Goal: Task Accomplishment & Management: Manage account settings

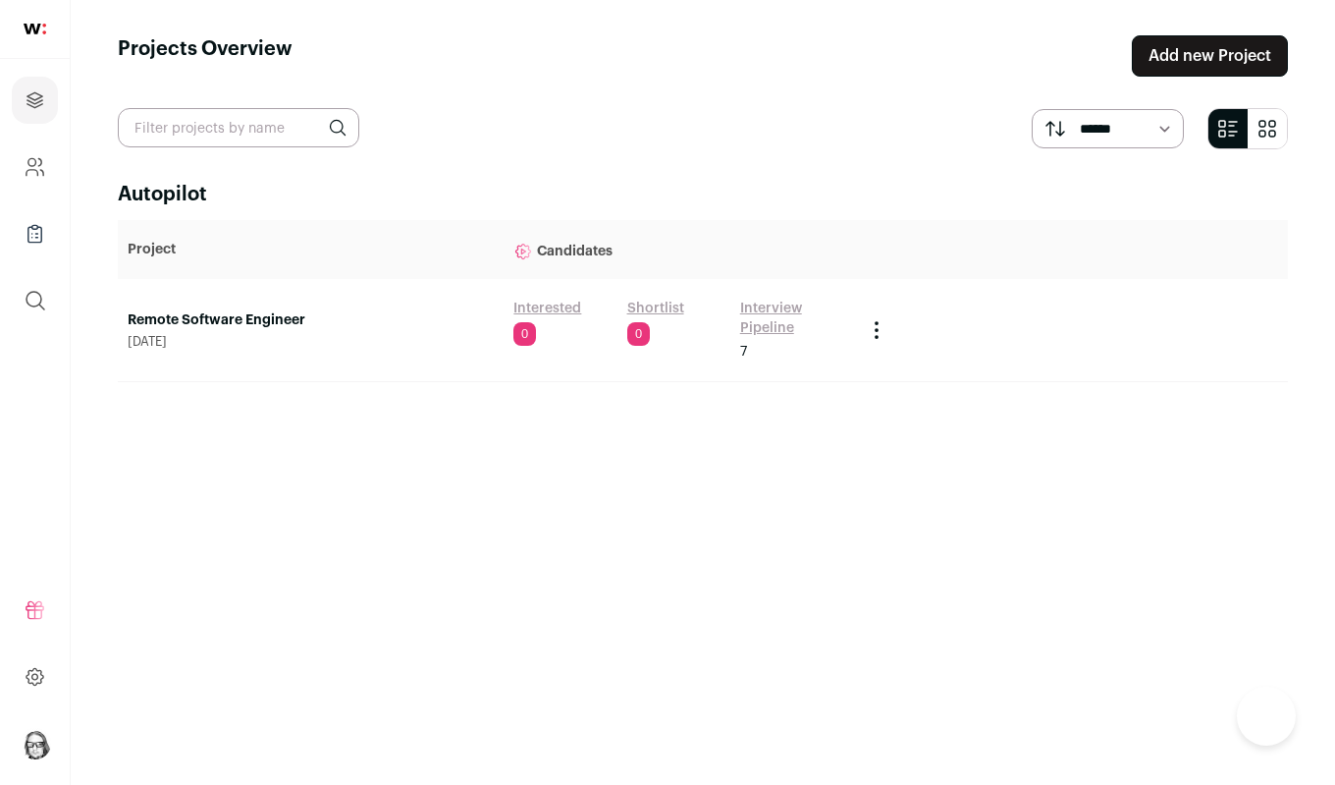
click at [761, 317] on link "Interview Pipeline" at bounding box center [792, 317] width 105 height 39
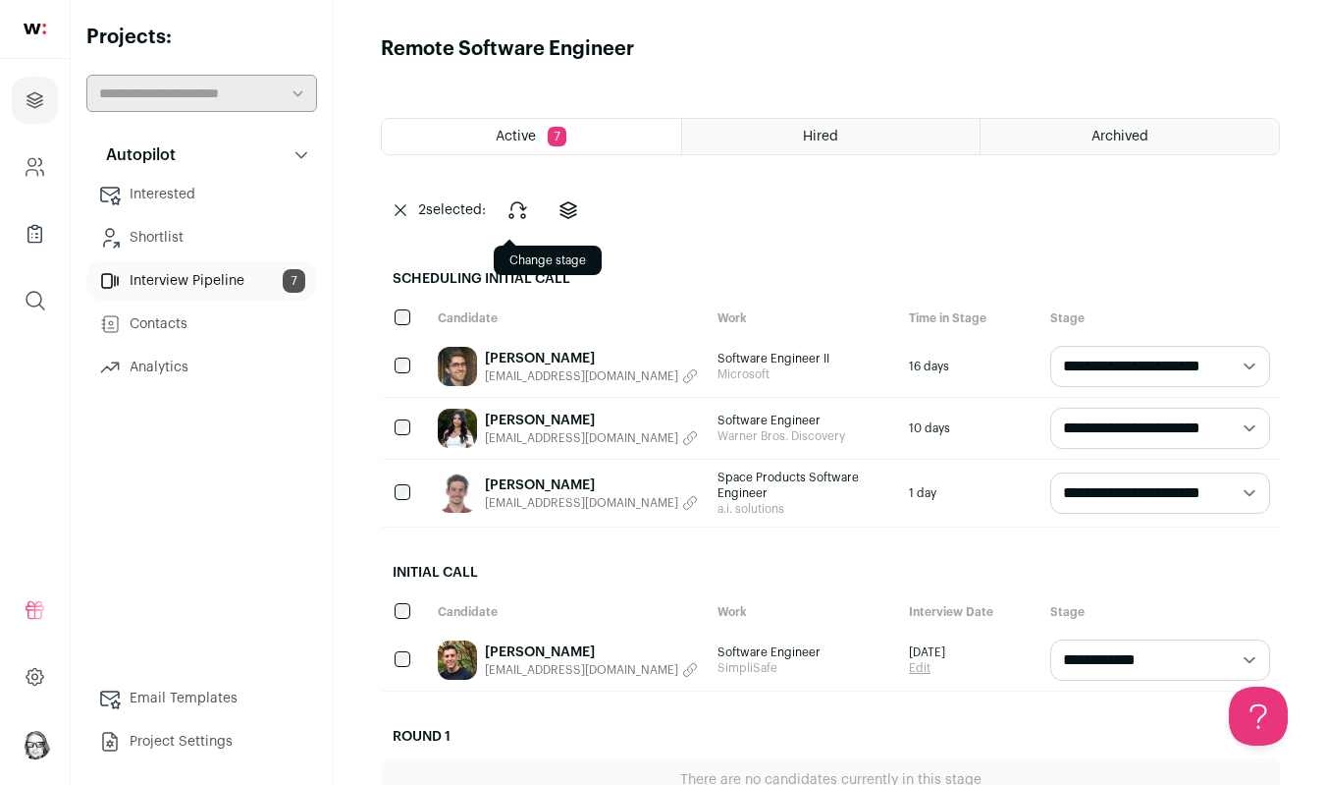
click at [519, 210] on icon "Change stage" at bounding box center [518, 210] width 24 height 24
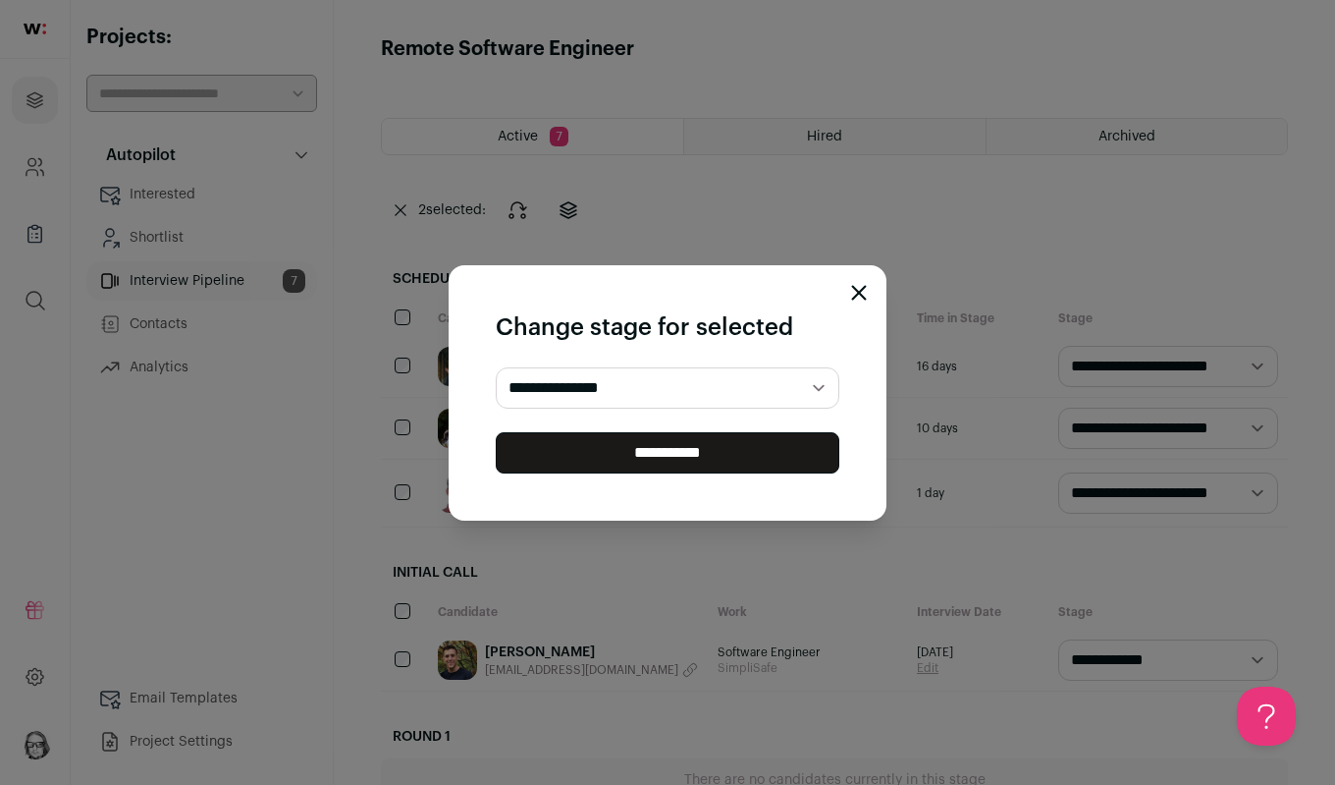
select select "********"
click at [651, 454] on input "**********" at bounding box center [668, 452] width 344 height 41
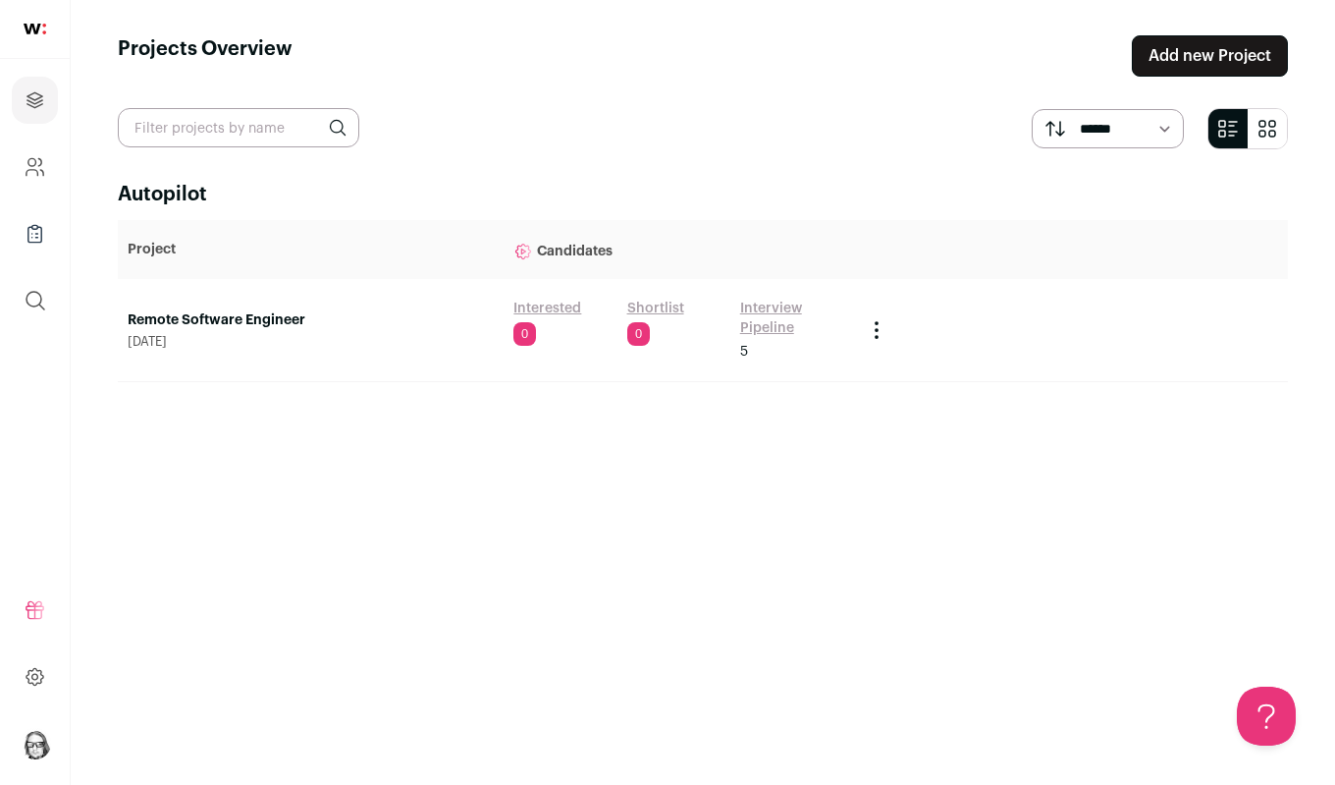
click at [287, 321] on link "Remote Software Engineer" at bounding box center [311, 320] width 366 height 20
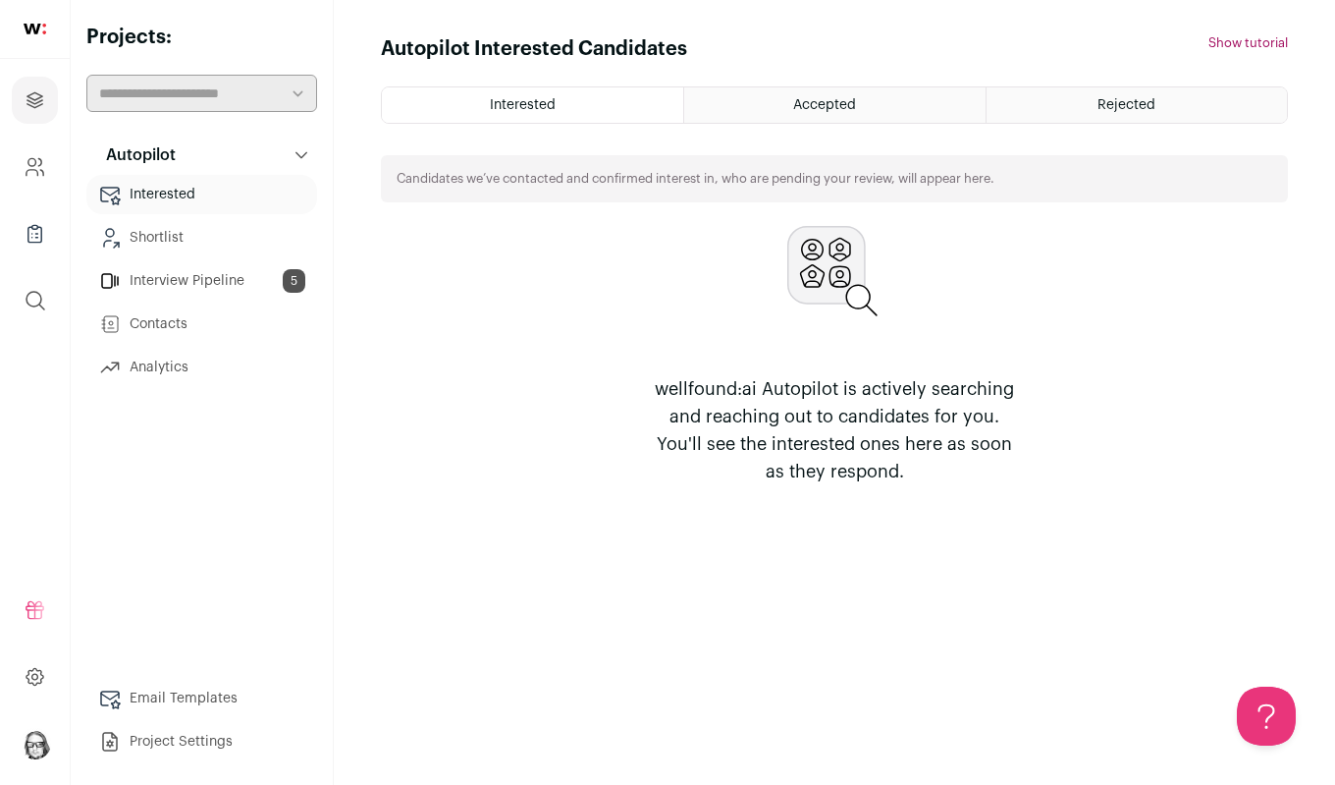
click at [188, 280] on link "Interview Pipeline 5" at bounding box center [201, 280] width 231 height 39
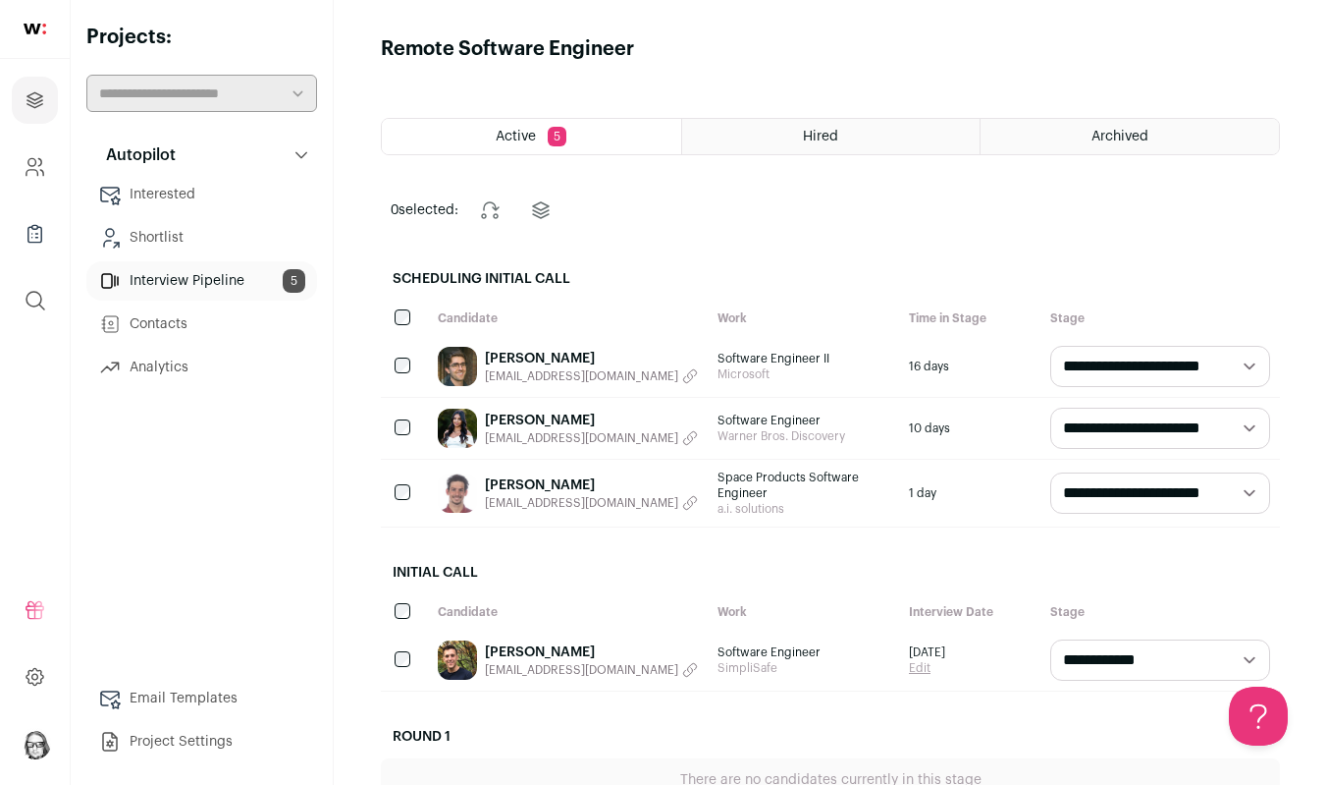
click at [1055, 135] on div "Archived" at bounding box center [1130, 136] width 298 height 35
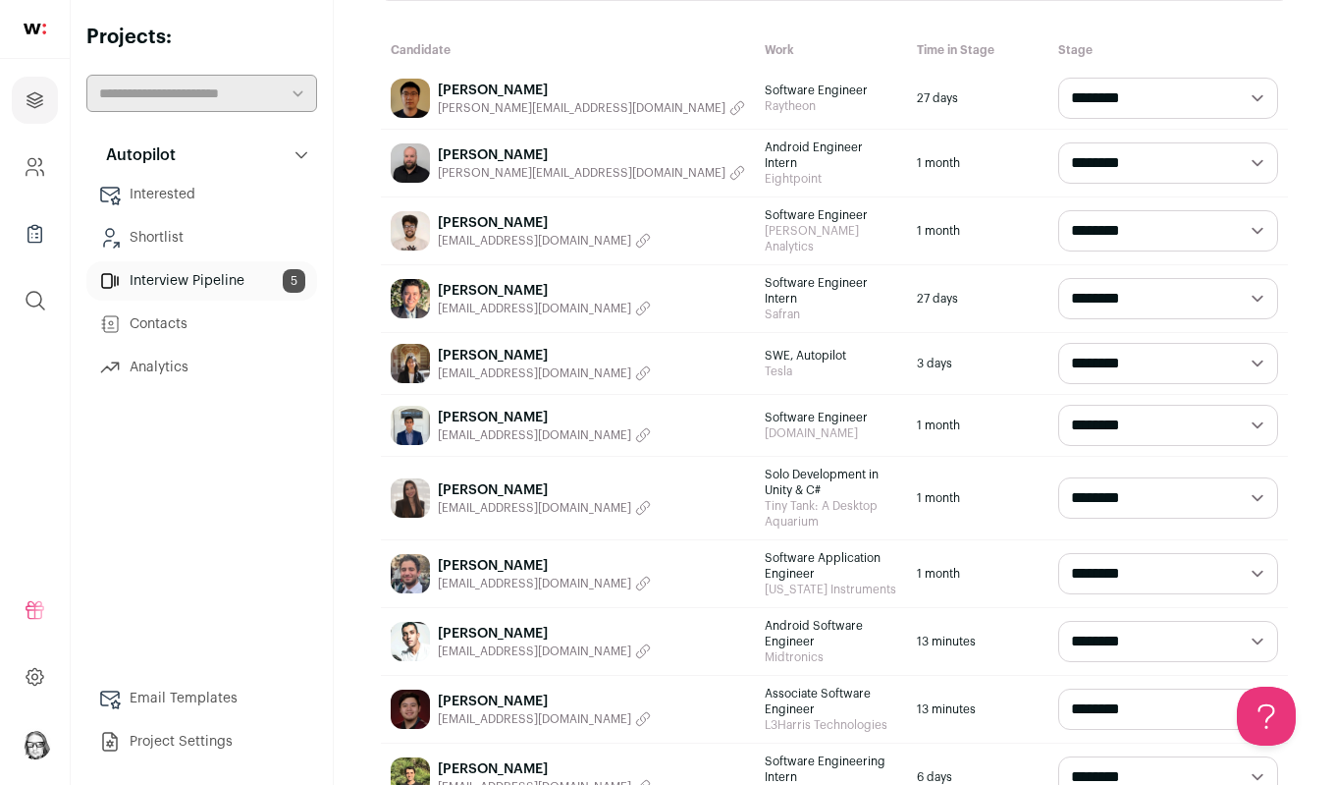
scroll to position [153, 0]
click at [475, 746] on link "[PERSON_NAME]" at bounding box center [544, 770] width 213 height 20
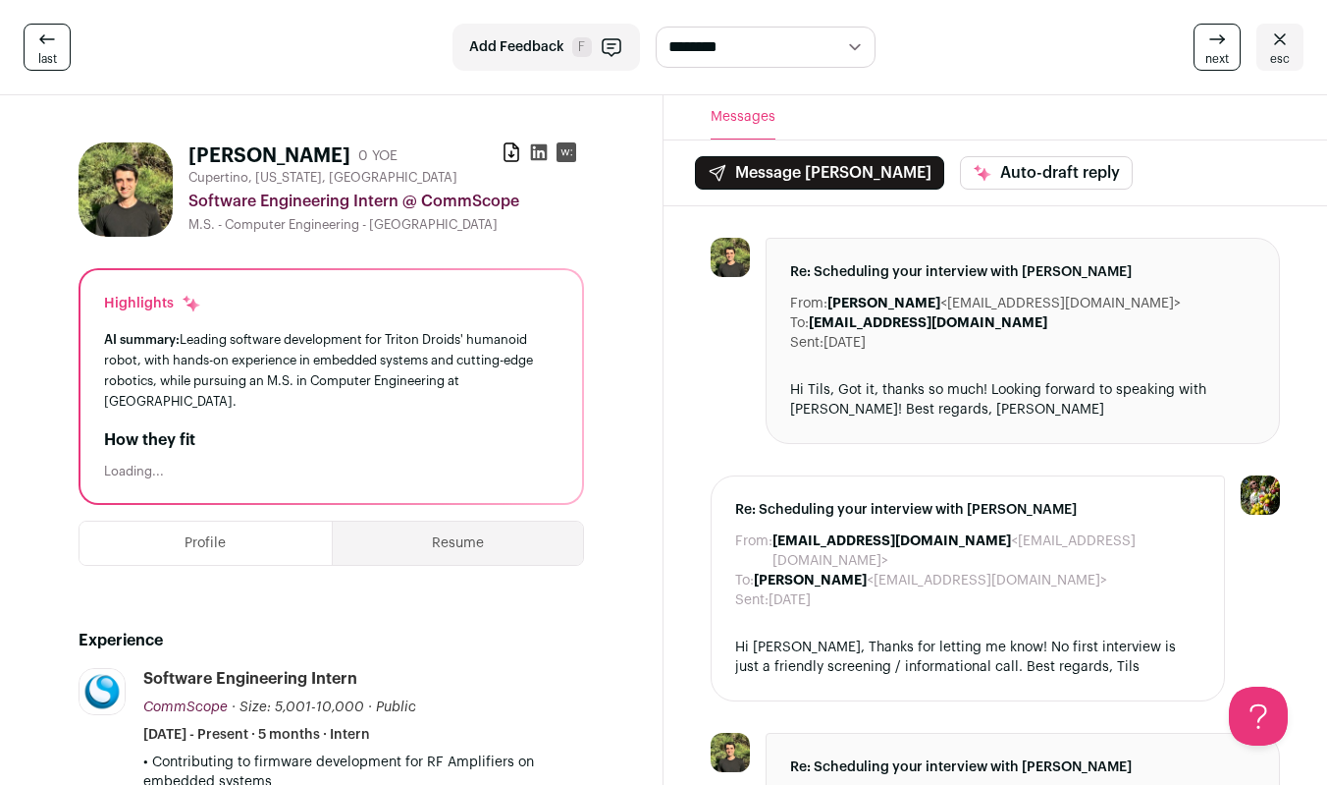
click at [472, 529] on button "Resume" at bounding box center [458, 542] width 251 height 43
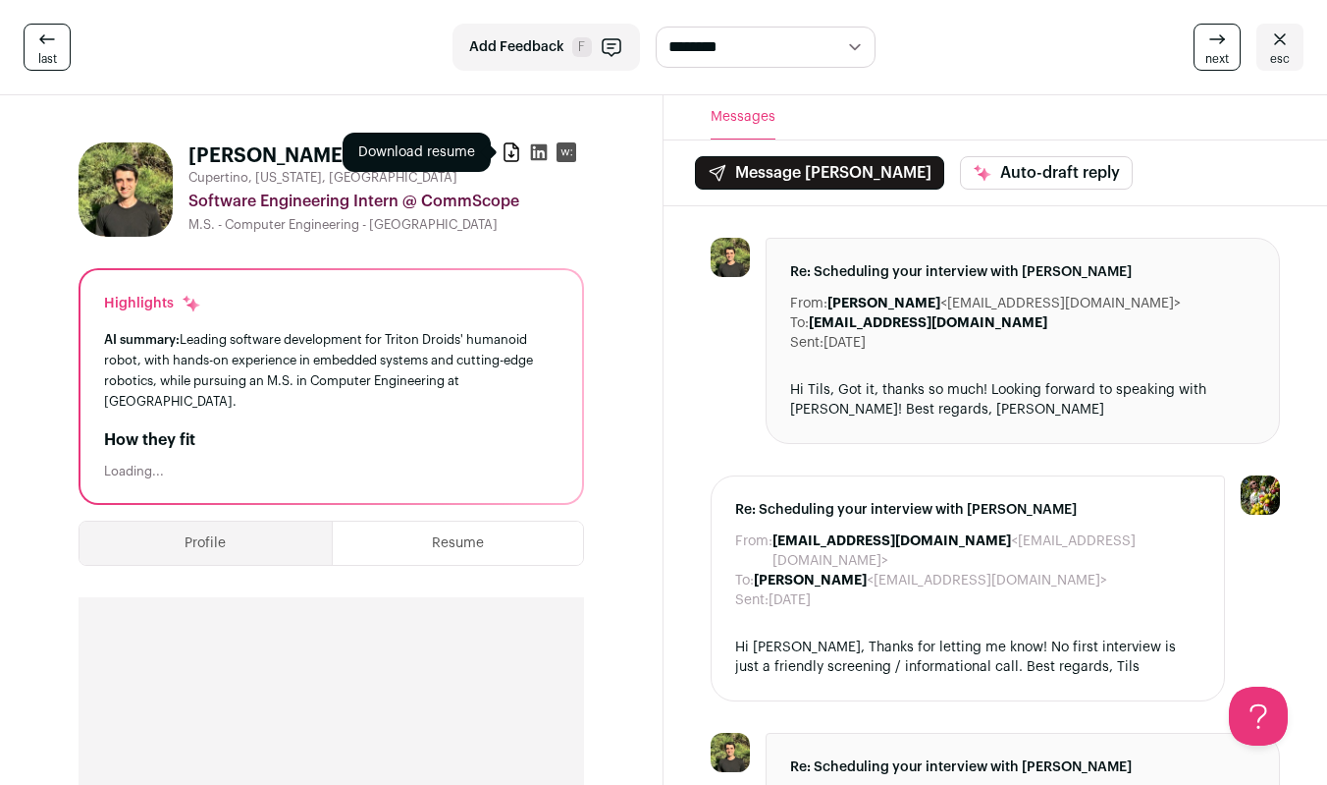
click at [512, 150] on icon at bounding box center [512, 152] width 20 height 20
